Goal: Navigation & Orientation: Find specific page/section

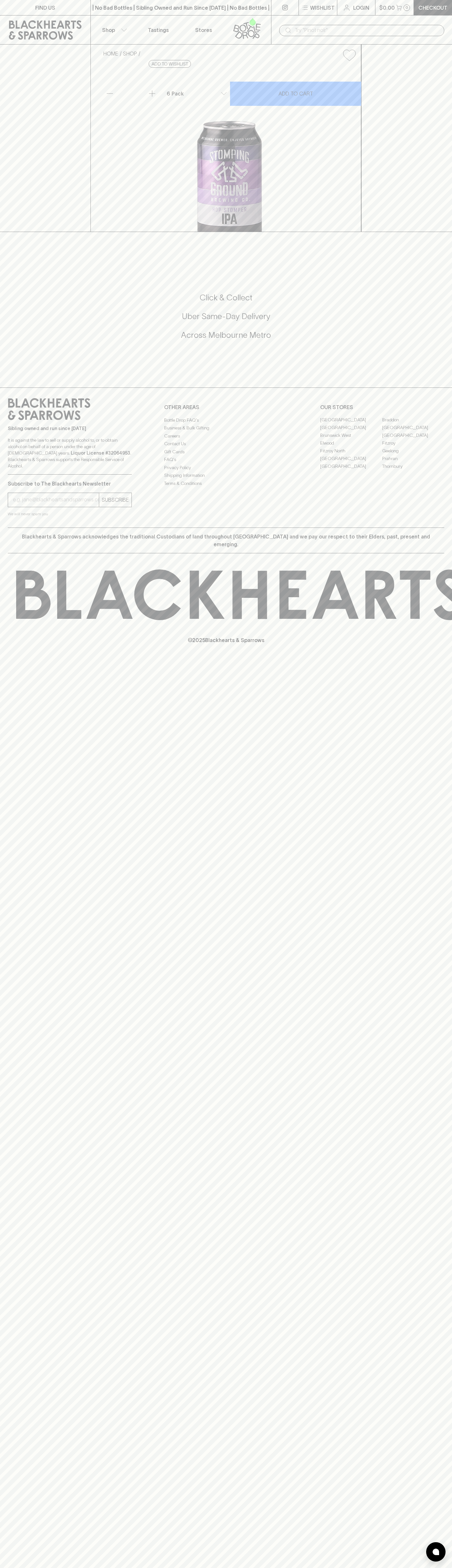
click at [104, 3] on div "| No Bad Bottles | Sibling Owned and Run Since 2006 | No Bad Bottles | Sibling …" at bounding box center [180, 7] width 181 height 15
click at [428, 374] on div "FIND US | No Bad Bottles | Sibling Owned and Run Since 2006 | No Bad Bottles | …" at bounding box center [226, 784] width 452 height 1568
click at [229, 1567] on html "FIND US | No Bad Bottles | Sibling Owned and Run Since 2006 | No Bad Bottles | …" at bounding box center [226, 784] width 452 height 1568
click at [1, 216] on div "HOME SHOP Stomping Ground Hop Stomper IPA $22.00 Add to wishlist No Further Dis…" at bounding box center [226, 138] width 452 height 187
click at [413, 432] on link "[GEOGRAPHIC_DATA]" at bounding box center [413, 427] width 62 height 8
